Goal: Find specific page/section: Find specific page/section

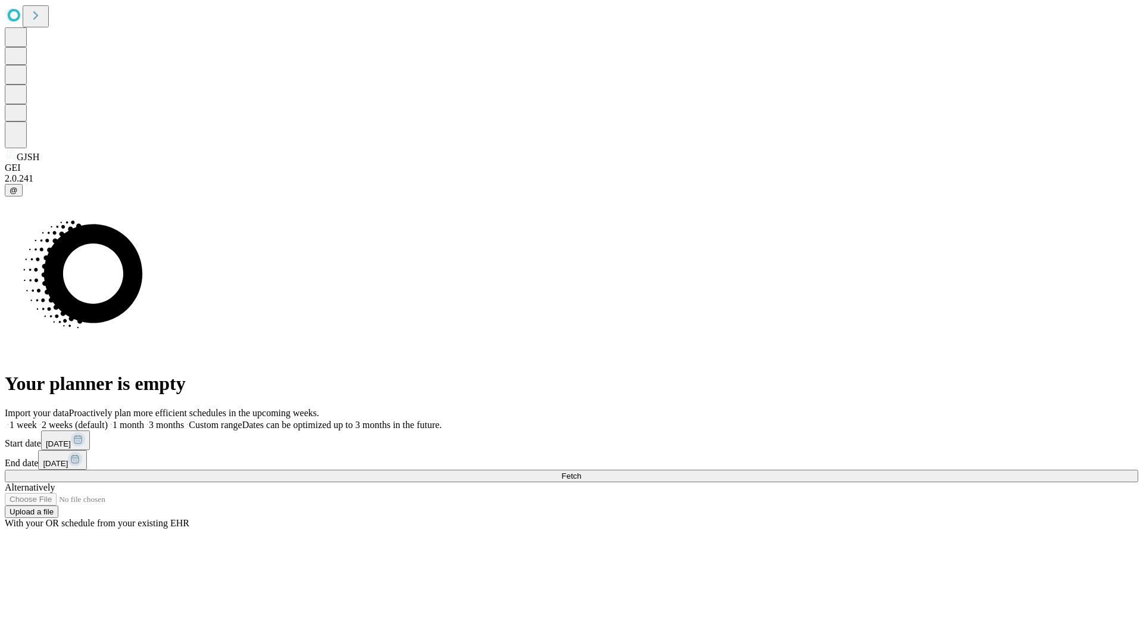
click at [581, 472] on span "Fetch" at bounding box center [571, 476] width 20 height 9
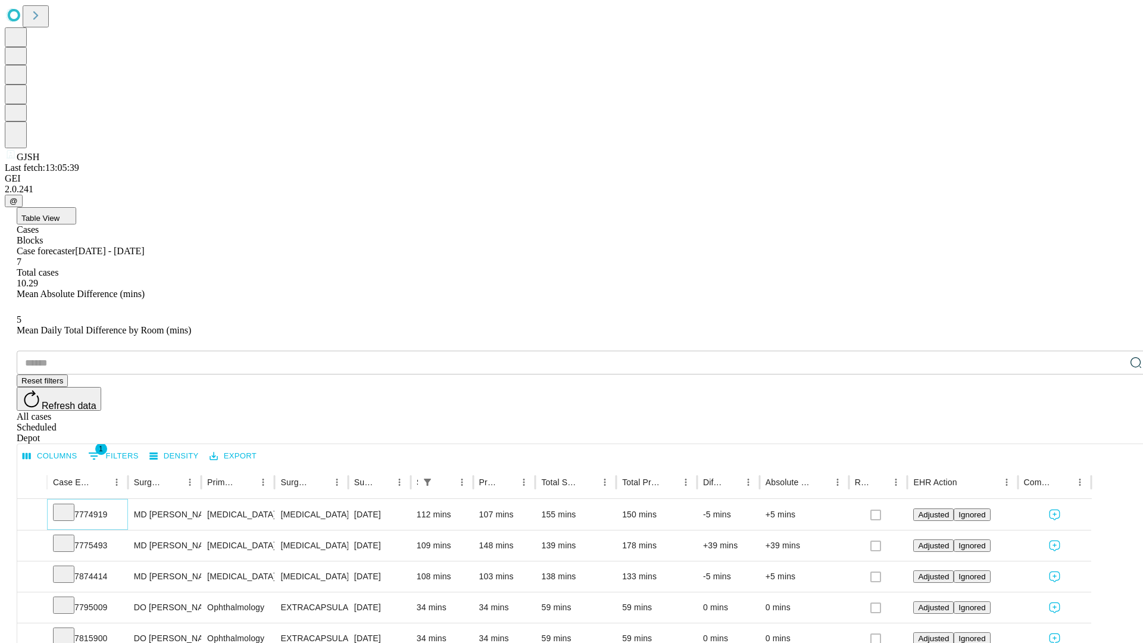
click at [70, 505] on icon at bounding box center [64, 511] width 12 height 12
